Goal: Find specific page/section: Find specific page/section

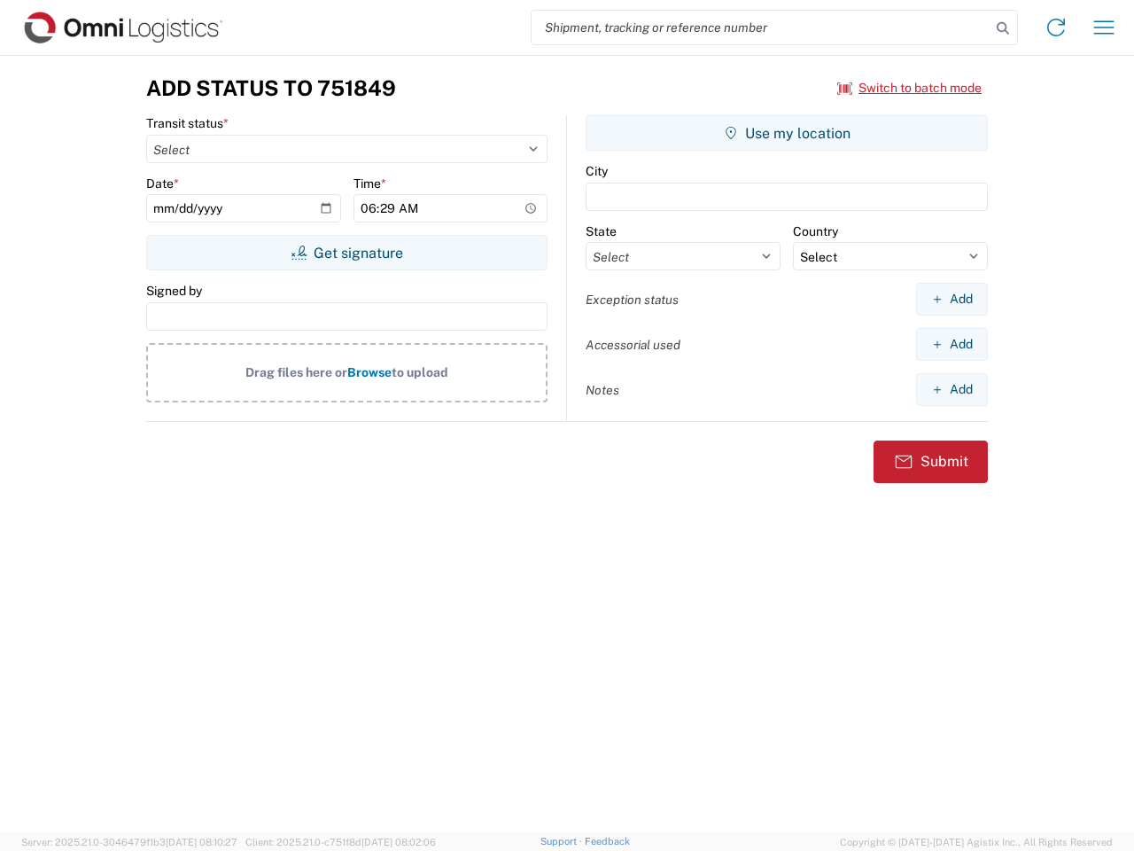
click at [761, 27] on input "search" at bounding box center [761, 28] width 459 height 34
click at [1003, 28] on icon at bounding box center [1003, 28] width 25 height 25
click at [1056, 27] on icon at bounding box center [1056, 27] width 28 height 28
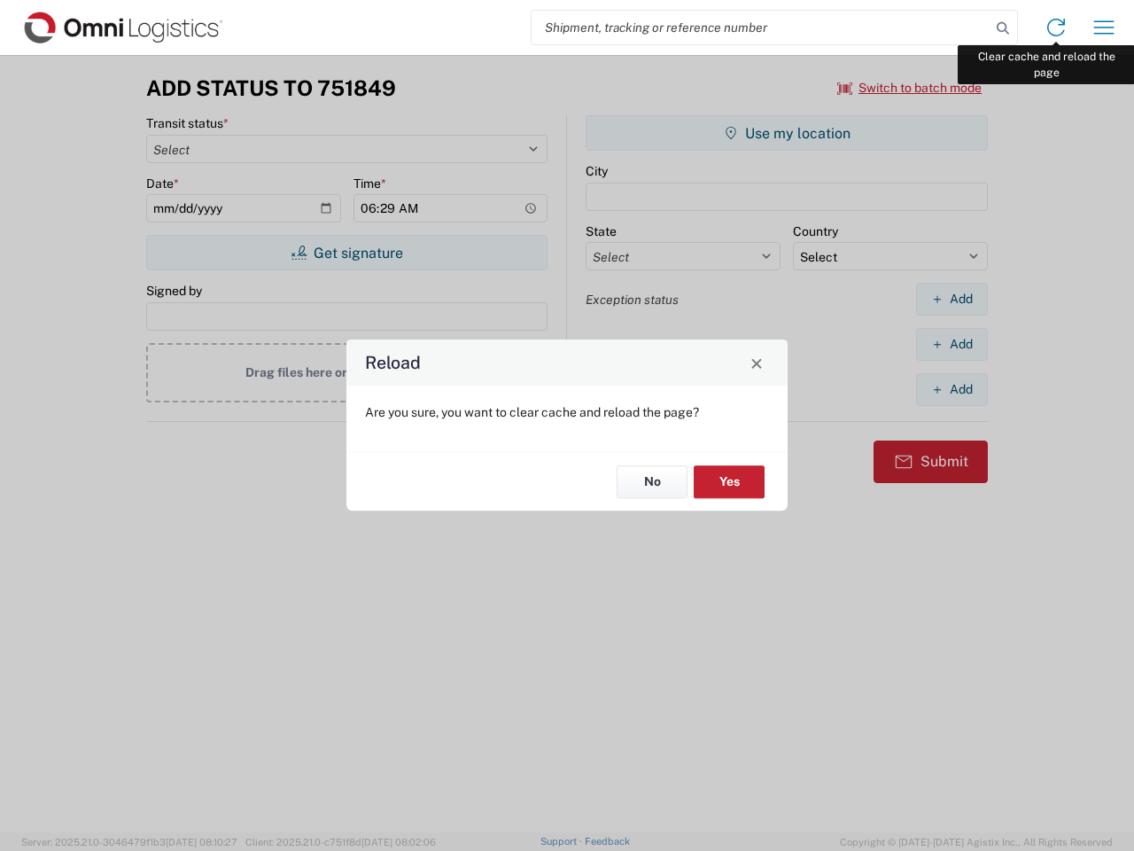
click at [1104, 27] on div "Reload Are you sure, you want to clear cache and reload the page? No Yes" at bounding box center [567, 425] width 1134 height 851
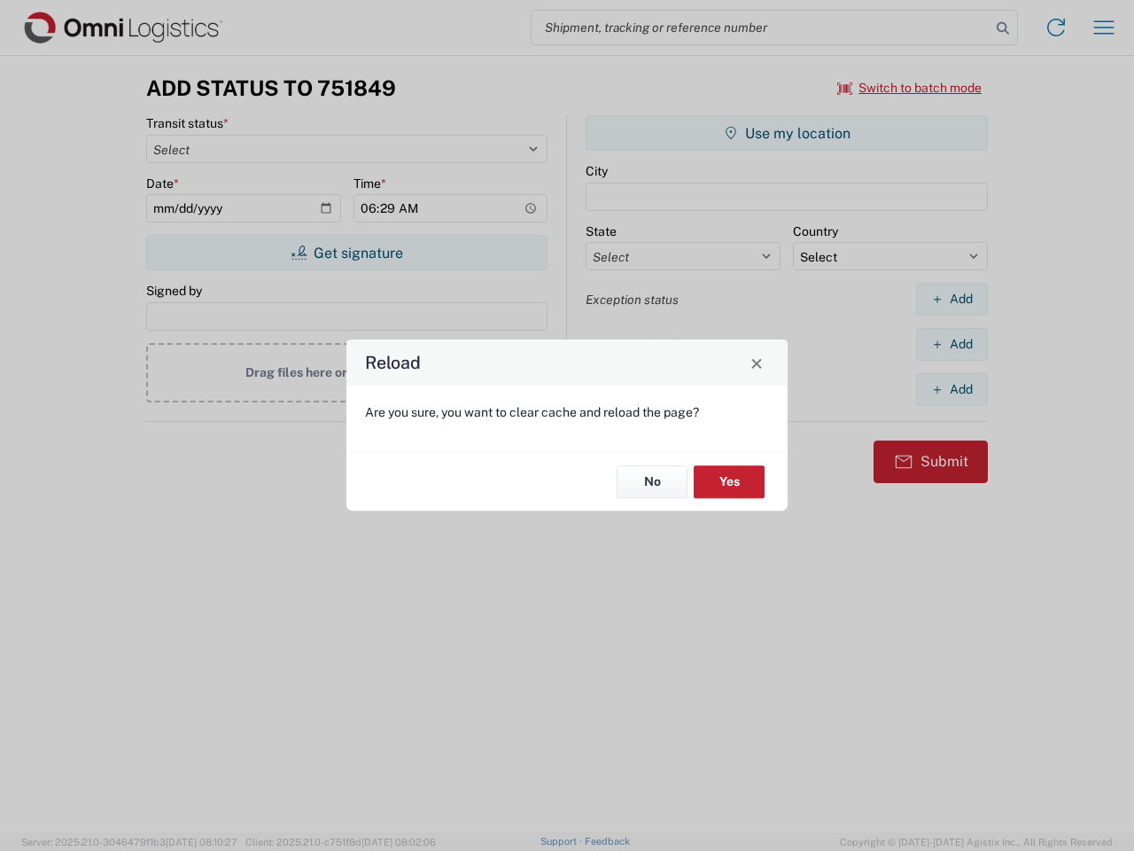
click at [910, 88] on div "Reload Are you sure, you want to clear cache and reload the page? No Yes" at bounding box center [567, 425] width 1134 height 851
click at [347, 253] on div "Reload Are you sure, you want to clear cache and reload the page? No Yes" at bounding box center [567, 425] width 1134 height 851
click at [787, 133] on div "Reload Are you sure, you want to clear cache and reload the page? No Yes" at bounding box center [567, 425] width 1134 height 851
click at [952, 299] on div "Reload Are you sure, you want to clear cache and reload the page? No Yes" at bounding box center [567, 425] width 1134 height 851
click at [952, 344] on div "Reload Are you sure, you want to clear cache and reload the page? No Yes" at bounding box center [567, 425] width 1134 height 851
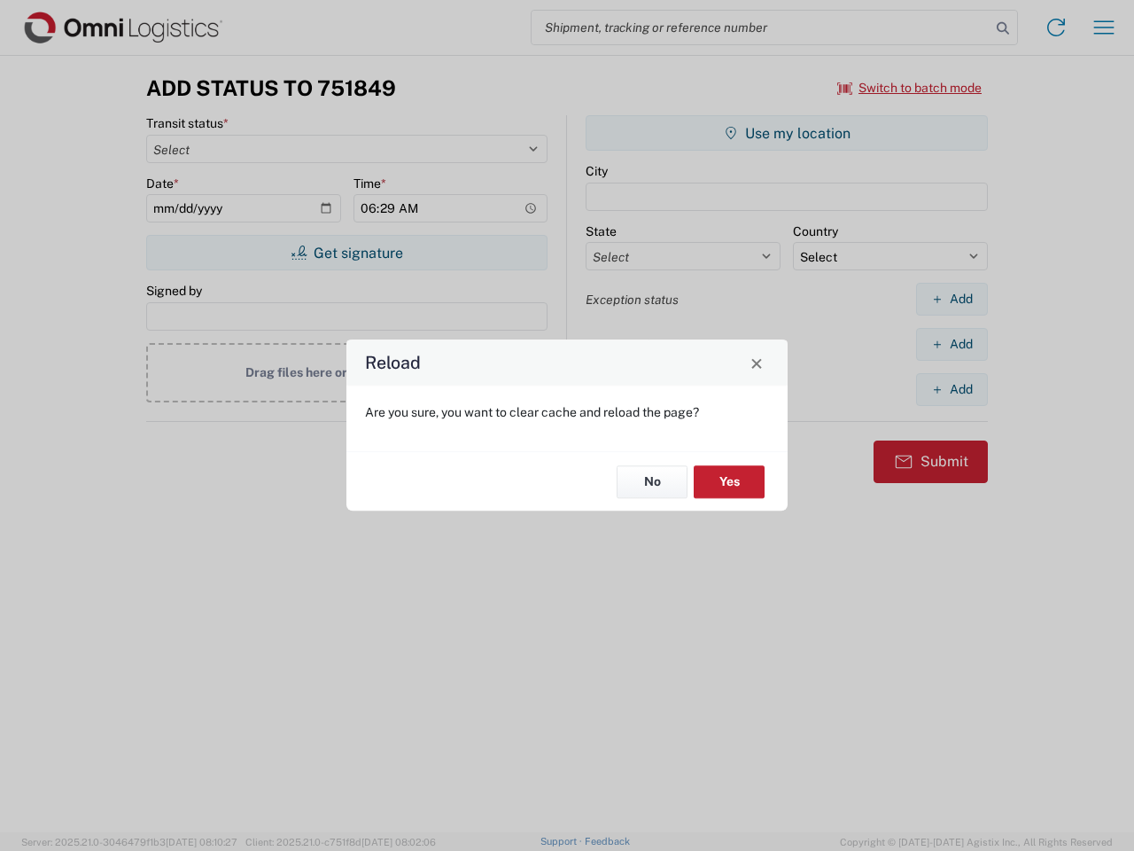
click at [952, 389] on div "Reload Are you sure, you want to clear cache and reload the page? No Yes" at bounding box center [567, 425] width 1134 height 851
